Goal: Use online tool/utility: Utilize a website feature to perform a specific function

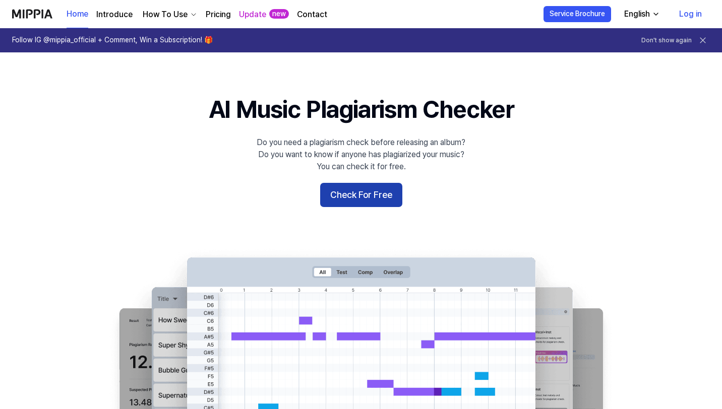
click at [369, 205] on button "Check For Free" at bounding box center [361, 195] width 82 height 24
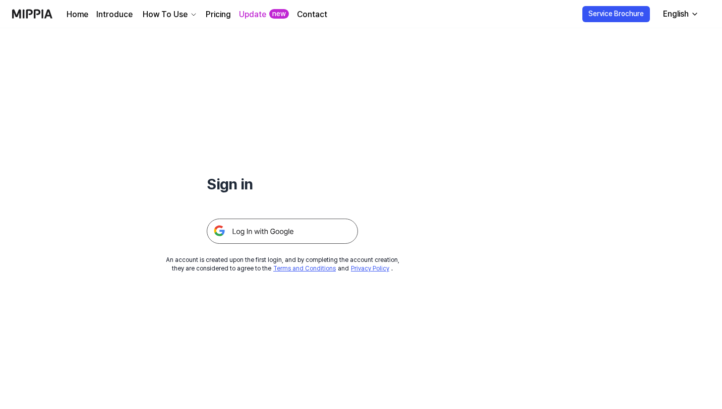
click at [313, 229] on img at bounding box center [282, 231] width 151 height 25
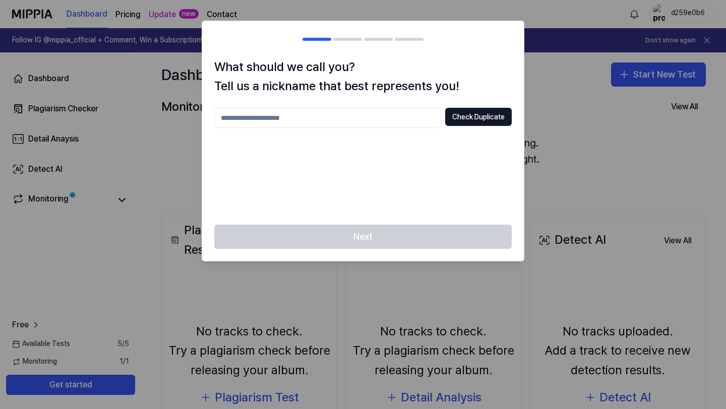
click at [381, 123] on input "text" at bounding box center [327, 118] width 227 height 20
type input "****"
click at [470, 125] on button "Check Duplicate" at bounding box center [478, 117] width 67 height 18
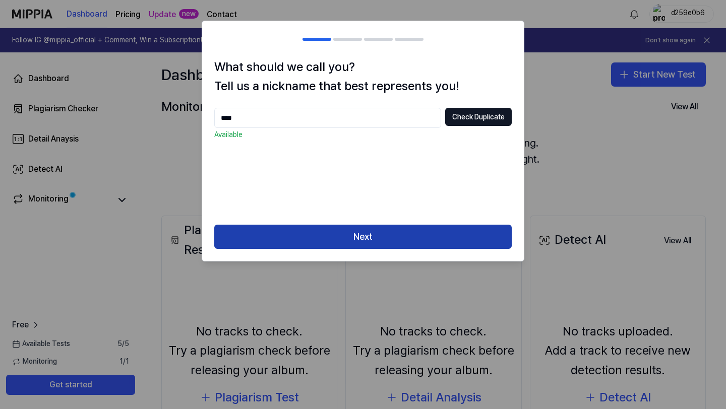
click at [404, 233] on button "Next" at bounding box center [362, 237] width 297 height 24
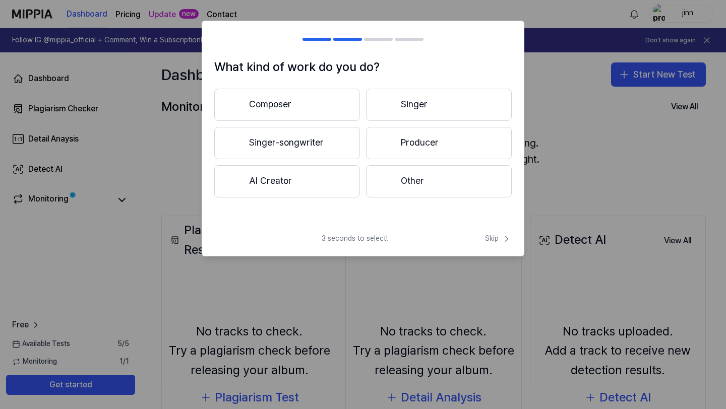
click at [396, 185] on button "Other" at bounding box center [439, 181] width 146 height 32
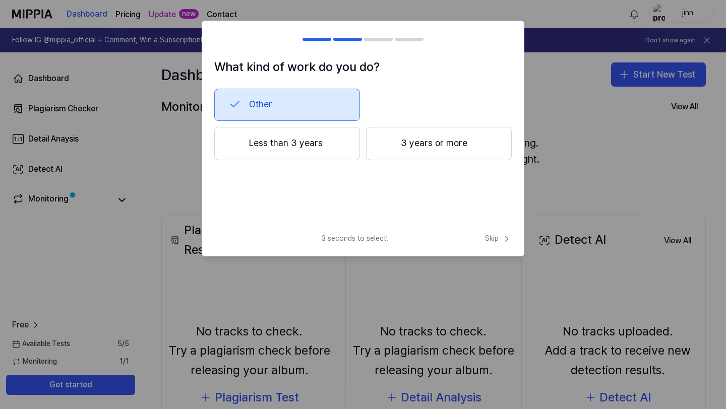
click at [322, 156] on button "Less than 3 years" at bounding box center [287, 143] width 146 height 33
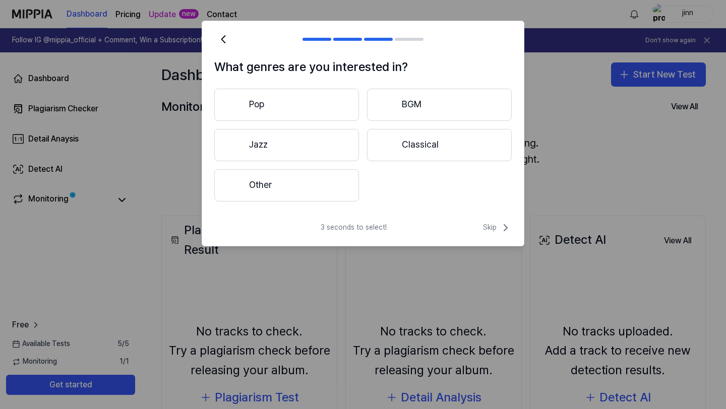
click at [353, 198] on button "Other" at bounding box center [286, 185] width 145 height 32
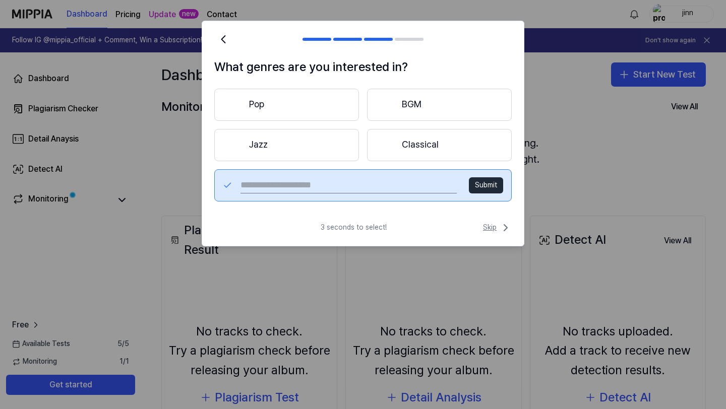
click at [490, 229] on span "Skip" at bounding box center [497, 228] width 29 height 12
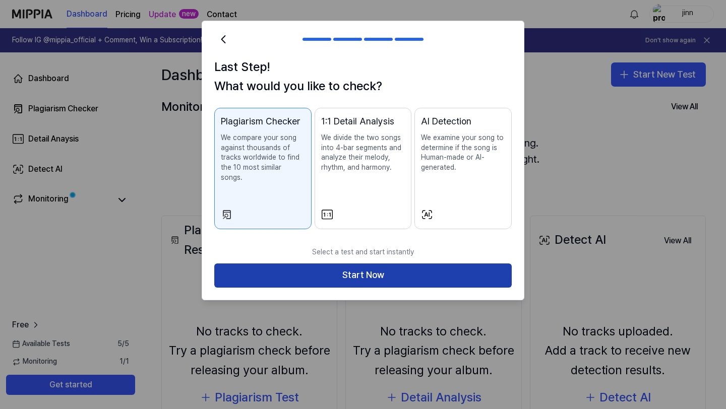
click at [441, 264] on button "Start Now" at bounding box center [362, 276] width 297 height 24
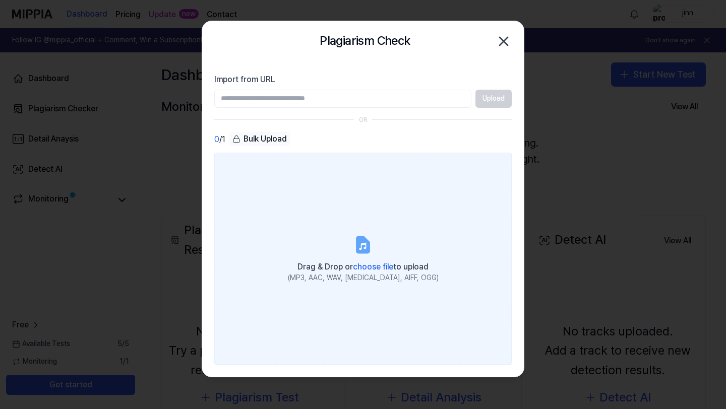
click at [375, 266] on span "choose file" at bounding box center [373, 267] width 40 height 10
click at [0, 0] on input "Drag & Drop or choose file to upload (MP3, AAC, WAV, [MEDICAL_DATA], AIFF, OGG)" at bounding box center [0, 0] width 0 height 0
click at [356, 231] on label "Drag & Drop or choose file to upload (MP3, AAC, WAV, [MEDICAL_DATA], AIFF, OGG)" at bounding box center [362, 259] width 297 height 212
click at [0, 0] on input "Drag & Drop or choose file to upload (MP3, AAC, WAV, [MEDICAL_DATA], AIFF, OGG)" at bounding box center [0, 0] width 0 height 0
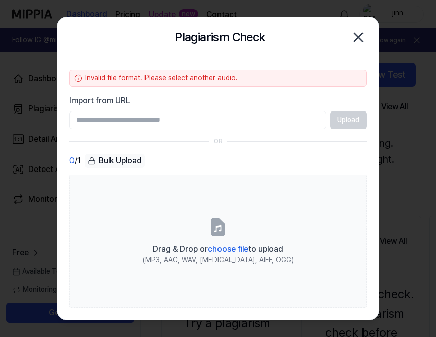
paste input "**********"
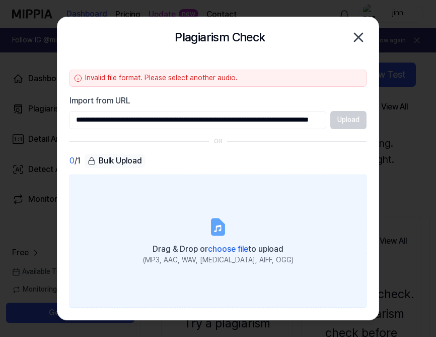
scroll to position [0, 104]
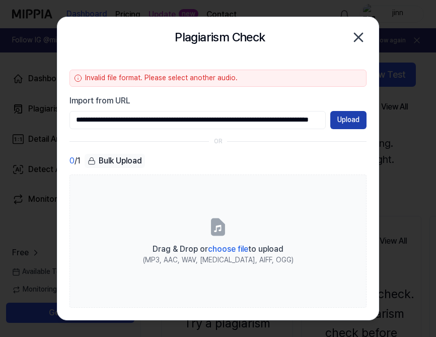
type input "**********"
click at [350, 121] on button "Upload" at bounding box center [349, 120] width 36 height 18
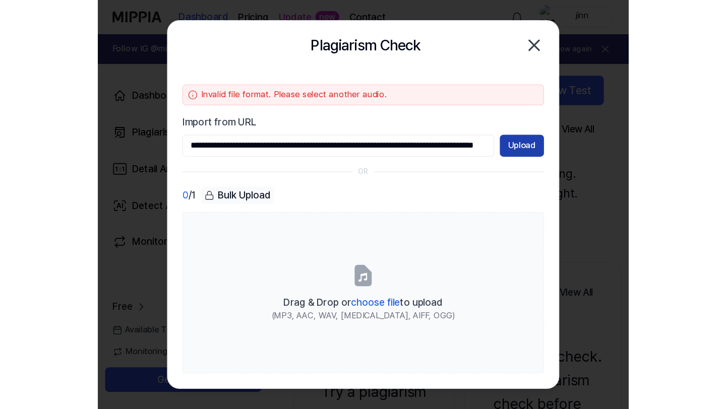
scroll to position [0, 0]
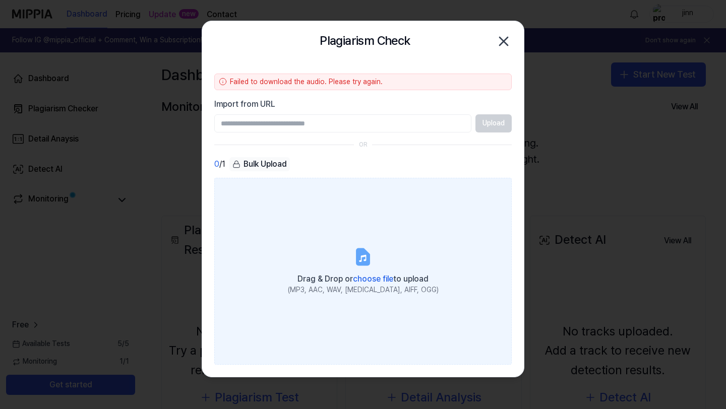
click at [421, 256] on label "Drag & Drop or choose file to upload (MP3, AAC, WAV, [MEDICAL_DATA], AIFF, OGG)" at bounding box center [362, 271] width 297 height 187
click at [0, 0] on input "Drag & Drop or choose file to upload (MP3, AAC, WAV, [MEDICAL_DATA], AIFF, OGG)" at bounding box center [0, 0] width 0 height 0
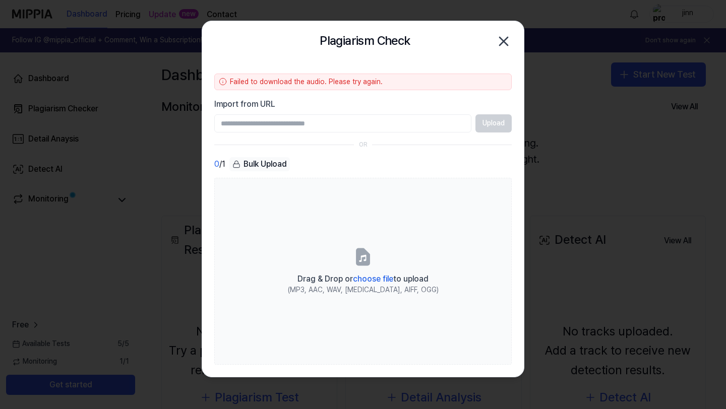
click at [501, 39] on icon "button" at bounding box center [503, 41] width 8 height 8
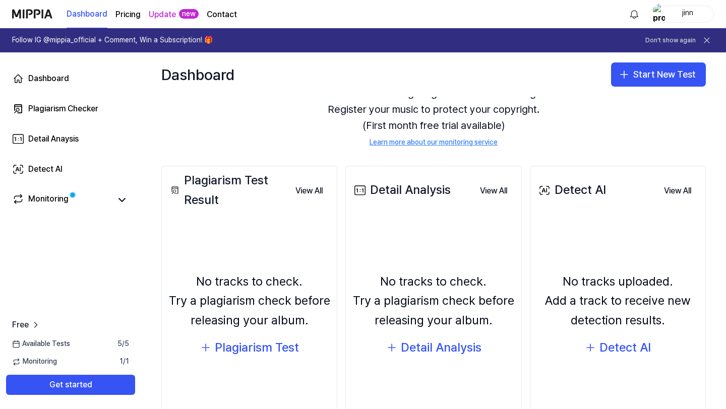
scroll to position [101, 0]
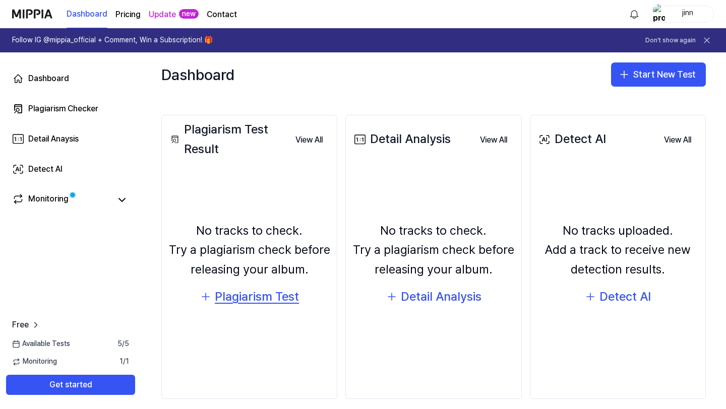
click at [257, 304] on div "Plagiarism Test" at bounding box center [257, 296] width 84 height 19
